Goal: Transaction & Acquisition: Purchase product/service

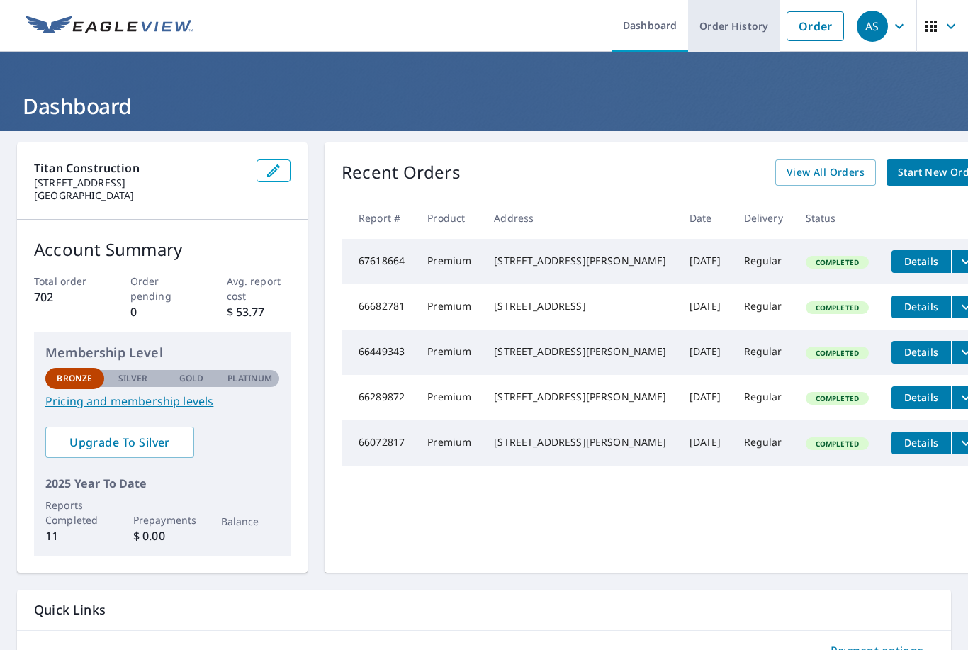
click at [739, 35] on link "Order History" at bounding box center [733, 26] width 91 height 52
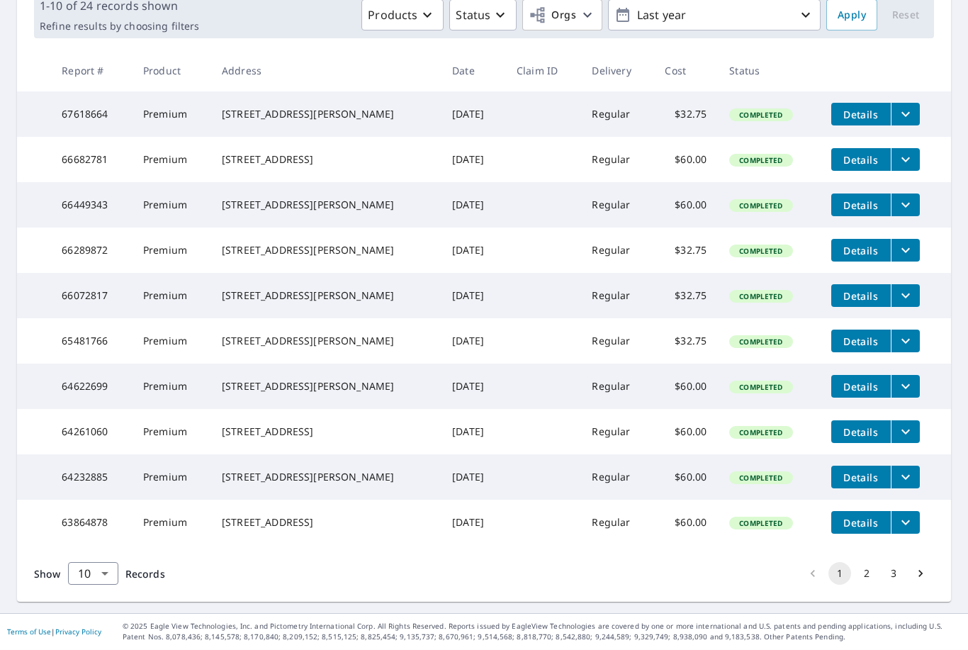
scroll to position [9, 0]
click at [318, 388] on td "[STREET_ADDRESS][PERSON_NAME]" at bounding box center [325, 386] width 230 height 45
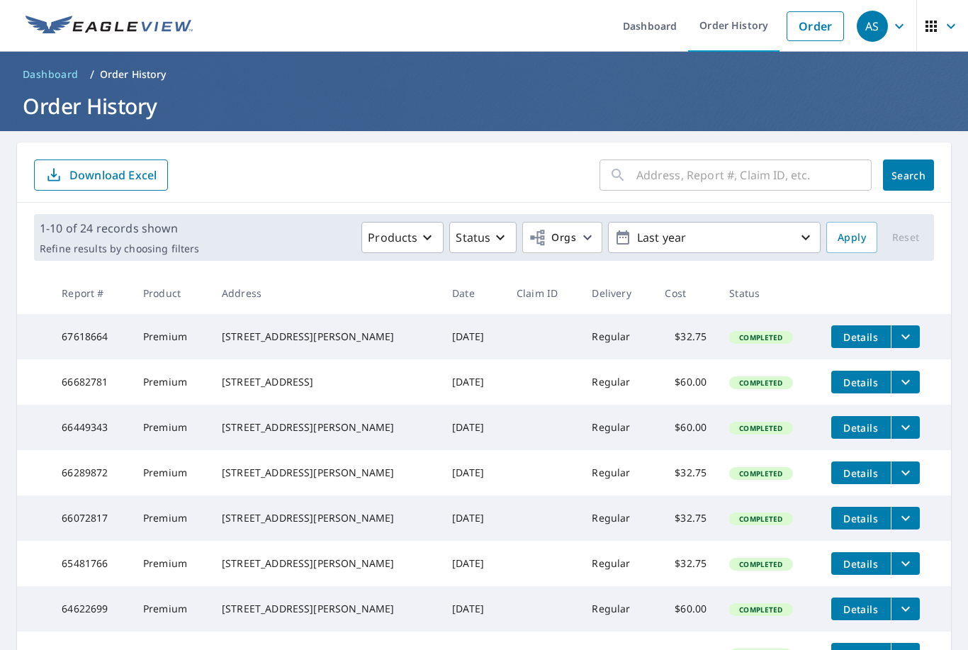
scroll to position [0, 0]
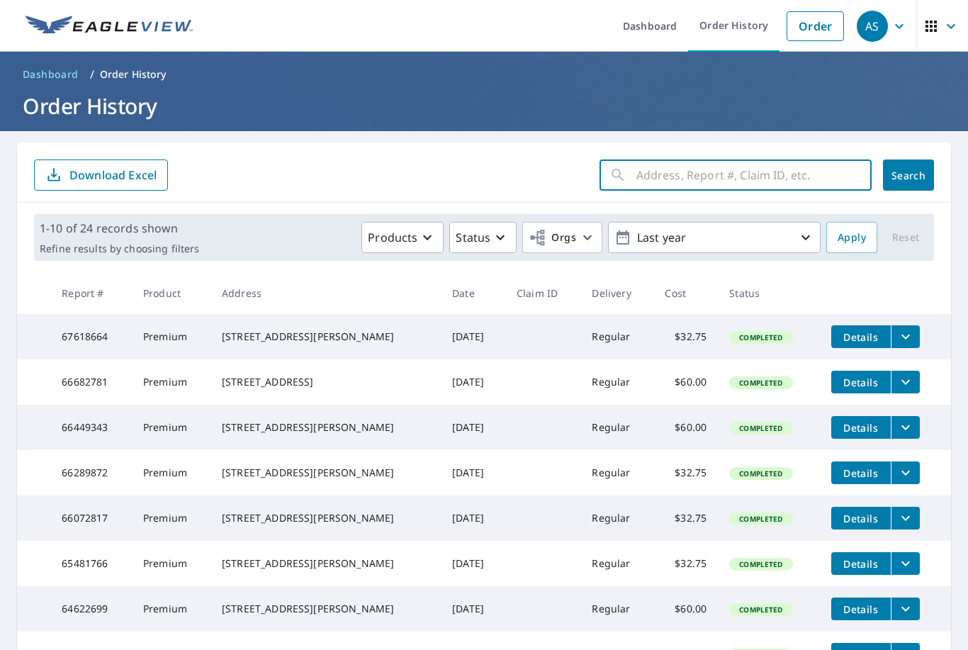
click at [745, 166] on input "text" at bounding box center [753, 175] width 235 height 40
type input "3910"
click at [908, 166] on button "Search" at bounding box center [908, 174] width 51 height 31
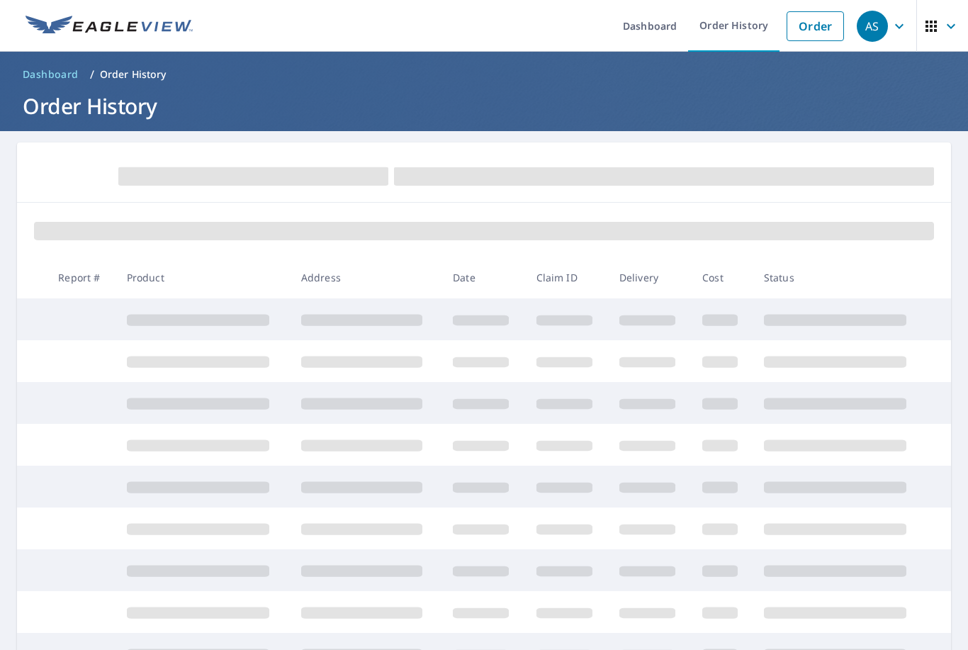
scroll to position [9, 0]
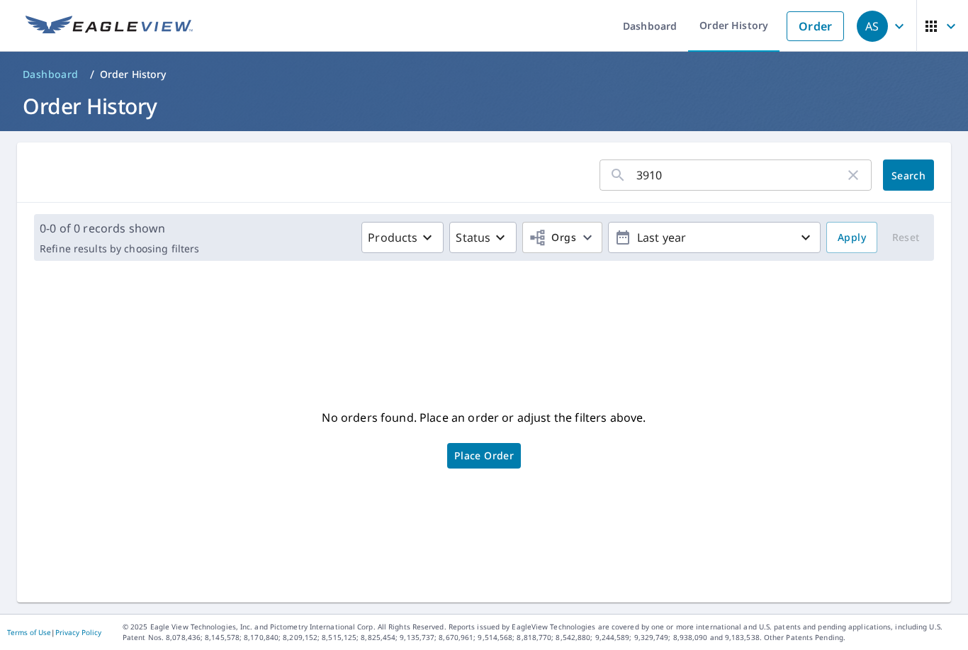
click at [109, 96] on h1 "Order History" at bounding box center [484, 105] width 934 height 29
click at [27, 63] on link "Dashboard" at bounding box center [50, 74] width 67 height 23
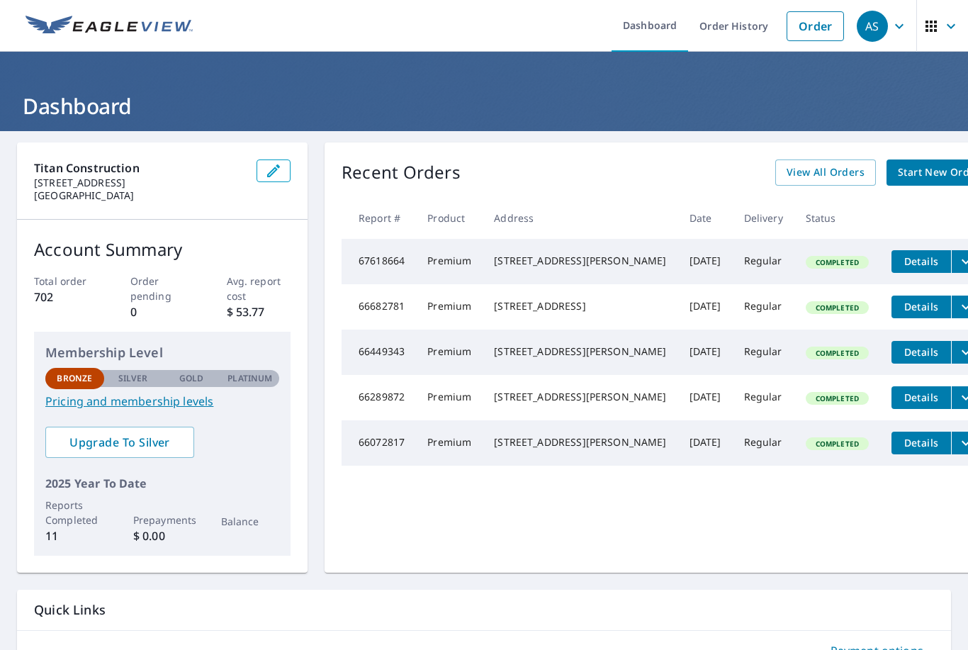
click at [898, 164] on span "Start New Order" at bounding box center [939, 173] width 82 height 18
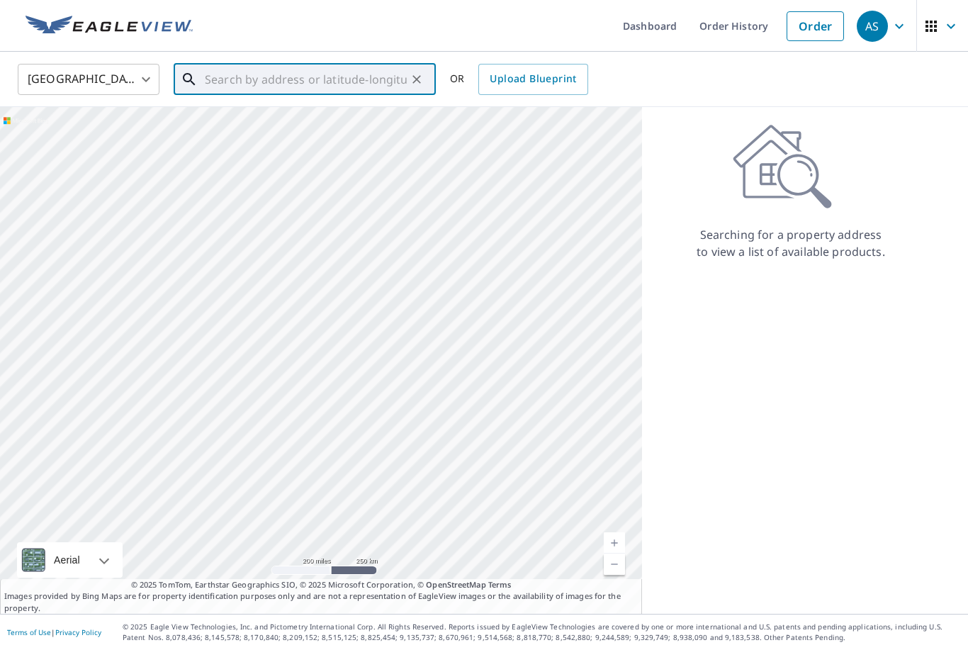
scroll to position [9, 0]
click at [286, 81] on input "text" at bounding box center [306, 80] width 202 height 40
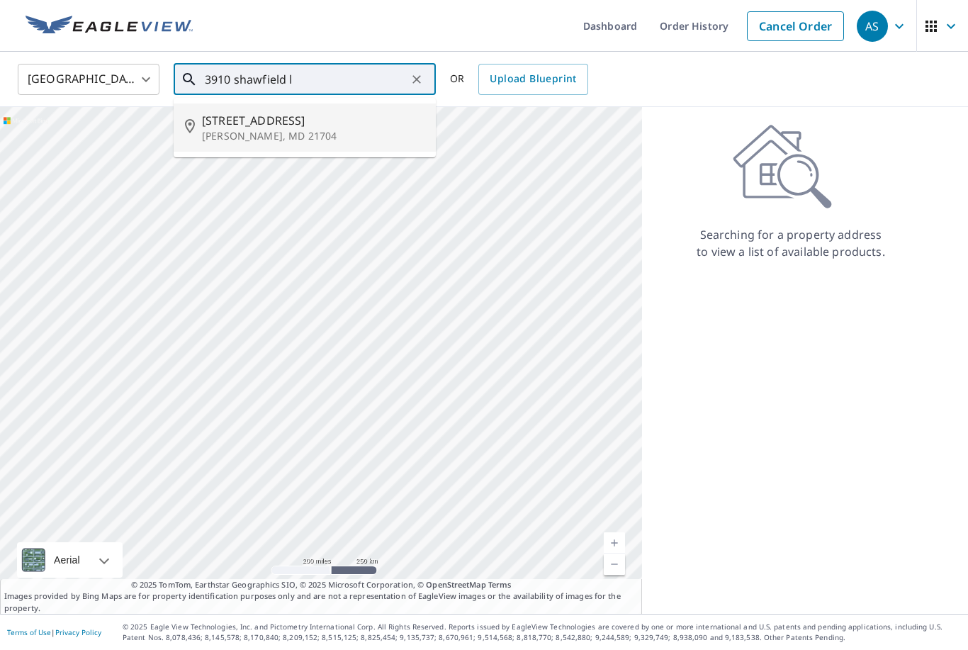
click at [337, 129] on p "[PERSON_NAME], MD 21704" at bounding box center [313, 136] width 222 height 14
type input "[STREET_ADDRESS][PERSON_NAME]"
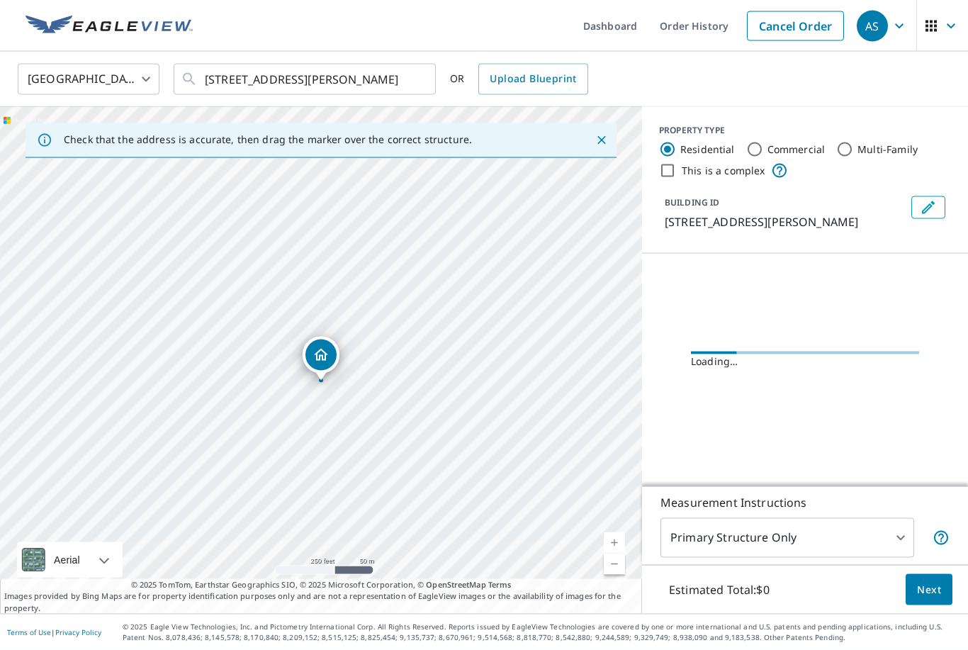
scroll to position [9, 0]
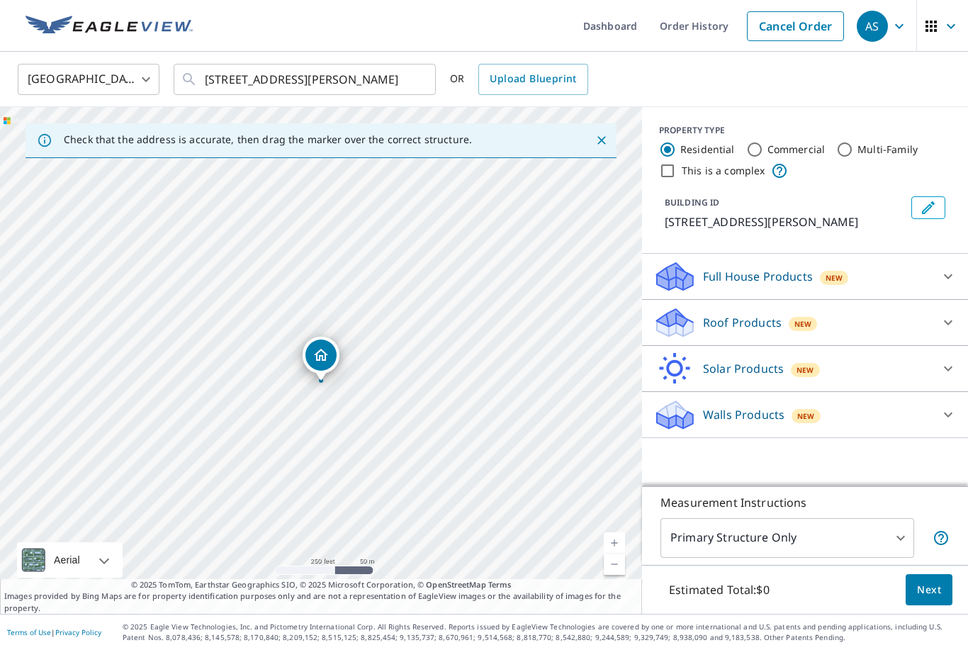
click at [852, 268] on div "Full House Products New" at bounding box center [792, 276] width 278 height 33
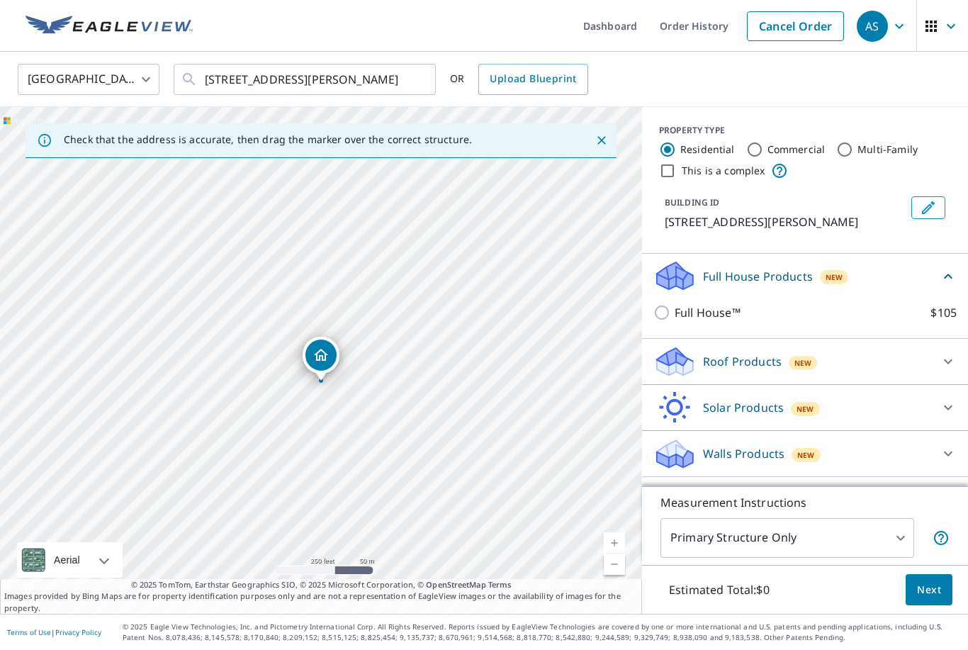
click at [753, 353] on p "Roof Products" at bounding box center [742, 361] width 79 height 17
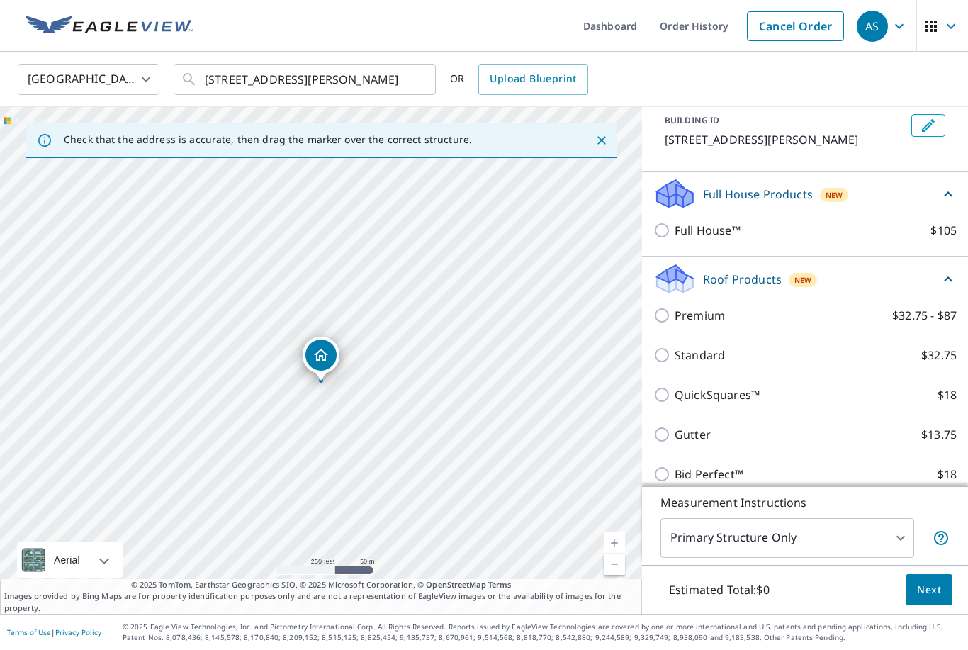
scroll to position [95, 0]
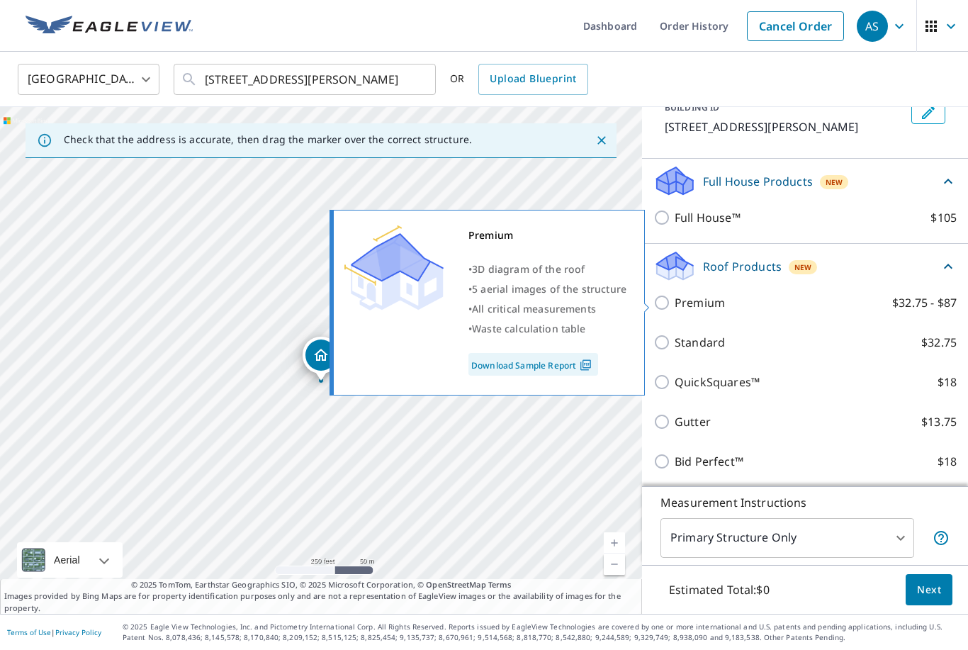
click at [679, 300] on p "Premium" at bounding box center [699, 302] width 50 height 17
click at [674, 300] on input "Premium $32.75 - $87" at bounding box center [663, 302] width 21 height 17
checkbox input "true"
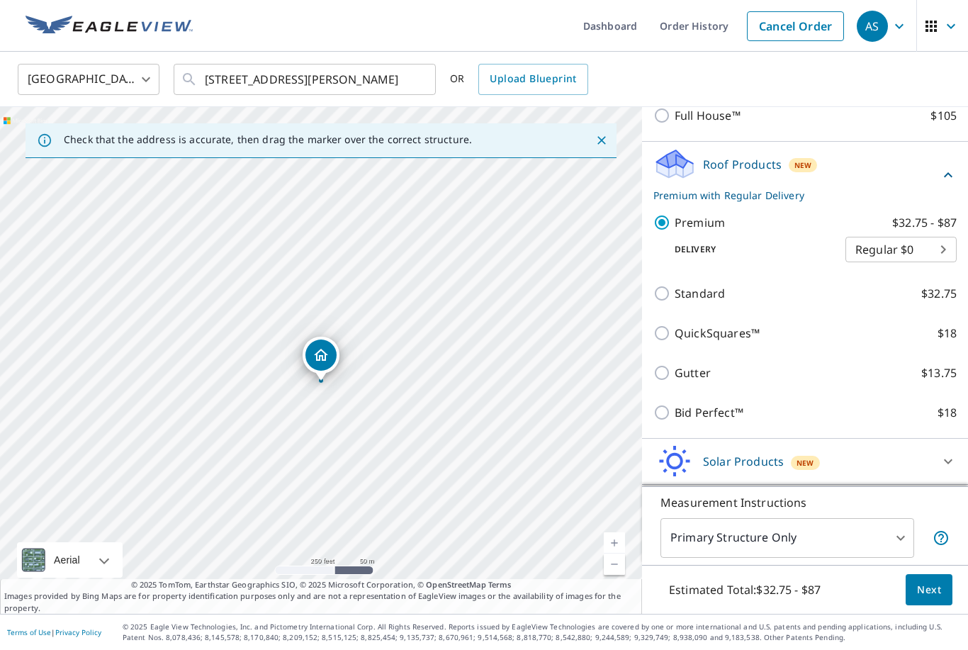
scroll to position [196, 0]
click at [932, 599] on span "Next" at bounding box center [929, 590] width 24 height 18
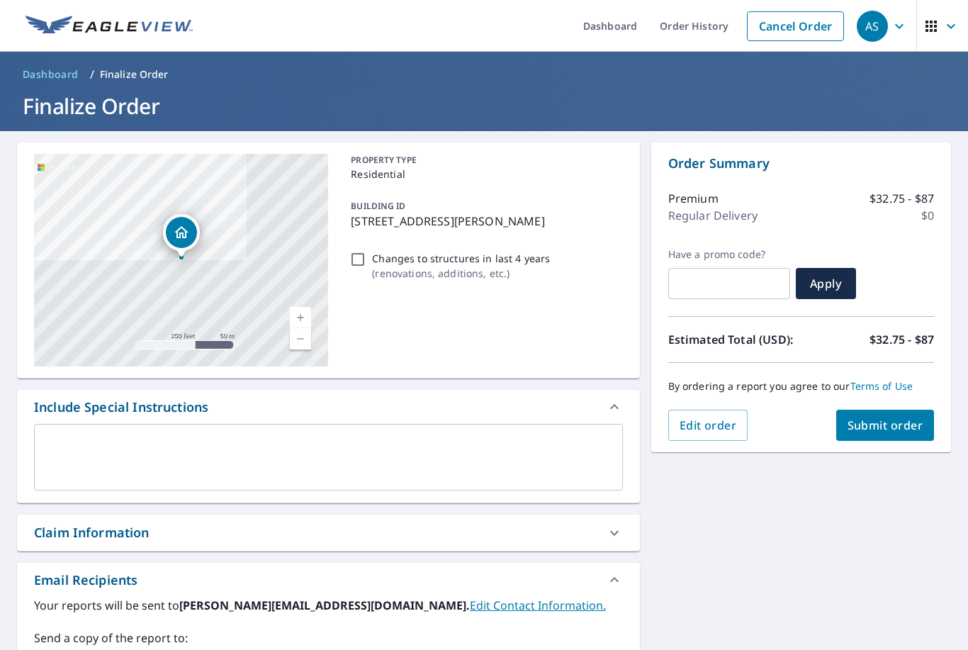
click at [886, 417] on span "Submit order" at bounding box center [885, 425] width 76 height 16
checkbox input "true"
